Goal: Task Accomplishment & Management: Manage account settings

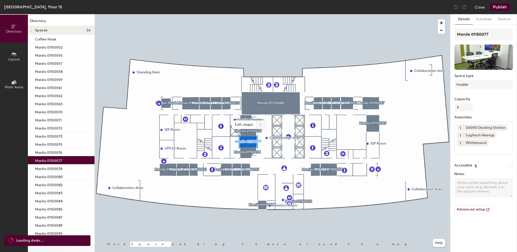
click at [259, 125] on icon at bounding box center [260, 125] width 4 height 4
click at [268, 143] on span "Archive" at bounding box center [278, 145] width 45 height 9
click at [502, 7] on button "Publish" at bounding box center [500, 7] width 20 height 8
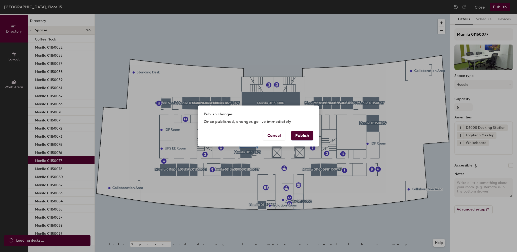
click at [299, 137] on button "Publish" at bounding box center [302, 136] width 22 height 10
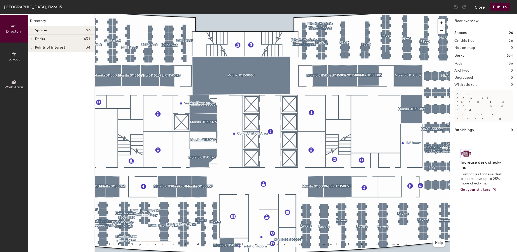
click at [477, 8] on button "Close" at bounding box center [479, 7] width 10 height 8
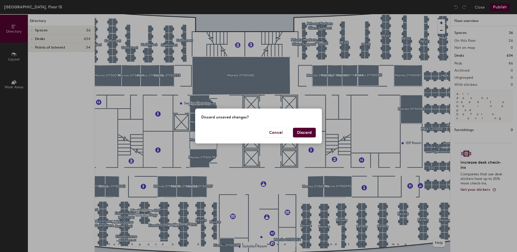
click at [300, 135] on button "Discard" at bounding box center [304, 133] width 23 height 10
